Goal: Transaction & Acquisition: Purchase product/service

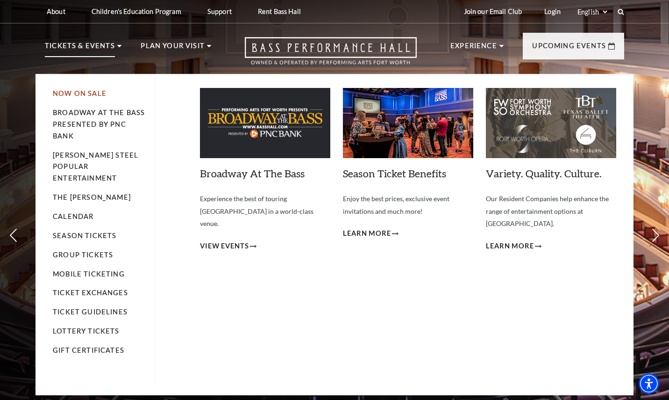
click at [93, 91] on link "Now On Sale" at bounding box center [80, 93] width 54 height 8
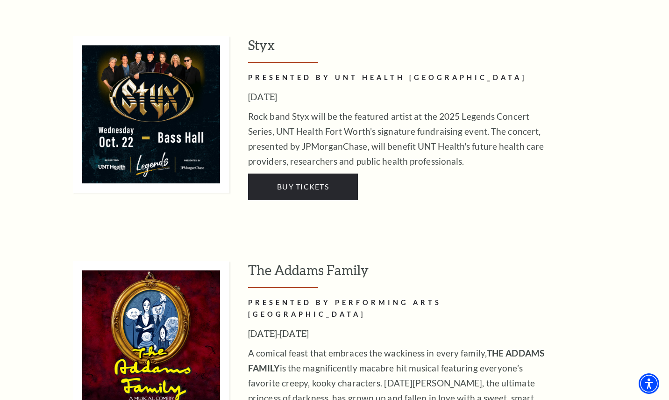
scroll to position [1821, 0]
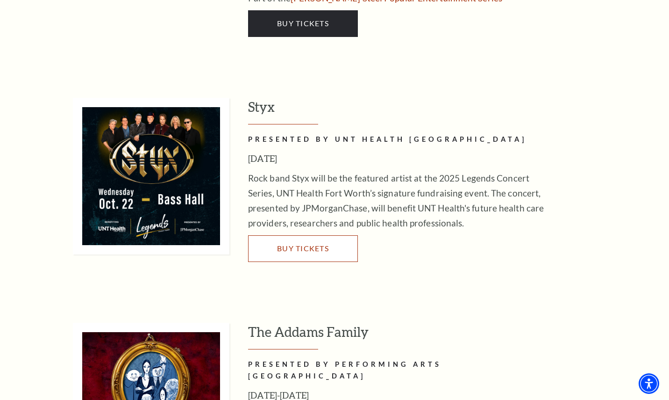
click at [284, 235] on link "Buy Tickets" at bounding box center [303, 248] width 110 height 26
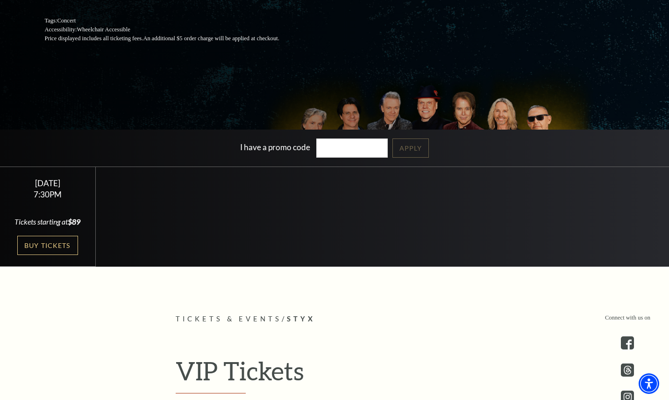
scroll to position [187, 0]
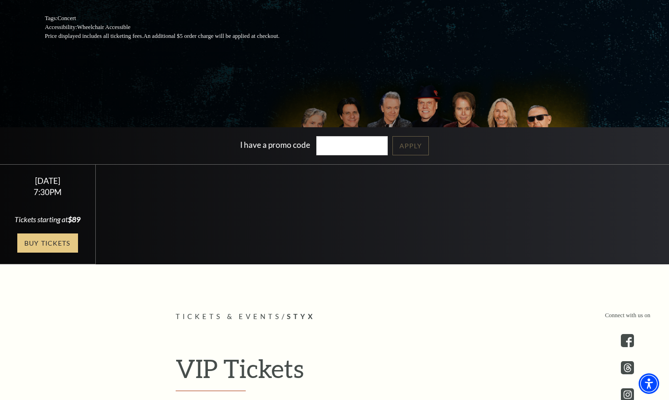
click at [64, 251] on link "Buy Tickets" at bounding box center [47, 242] width 61 height 19
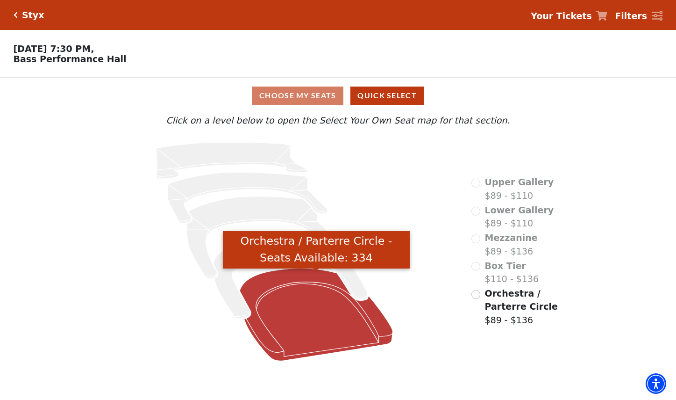
click at [300, 281] on icon "Orchestra / Parterre Circle - Seats Available: 334" at bounding box center [316, 314] width 153 height 93
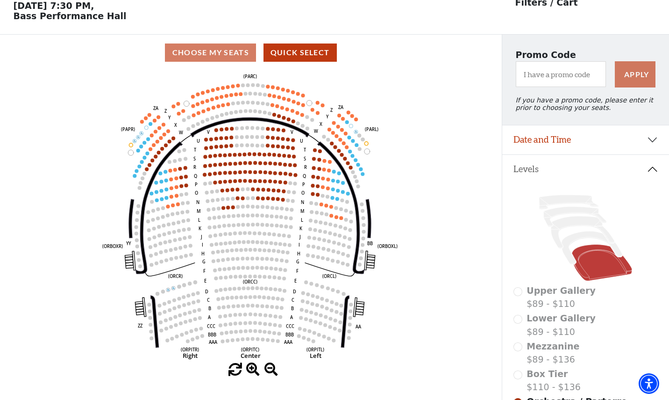
scroll to position [43, 0]
